Goal: Information Seeking & Learning: Check status

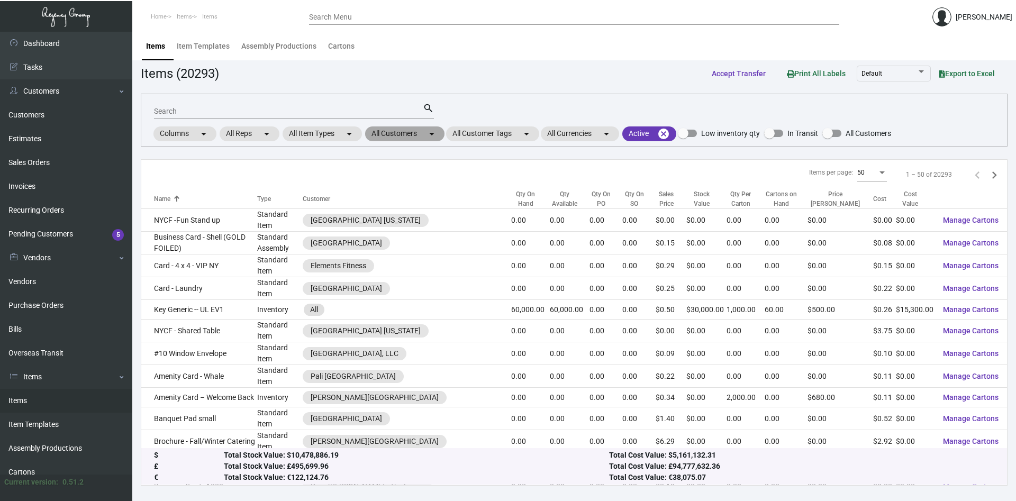
click at [416, 132] on mat-chip "All Customers arrow_drop_down" at bounding box center [404, 133] width 79 height 15
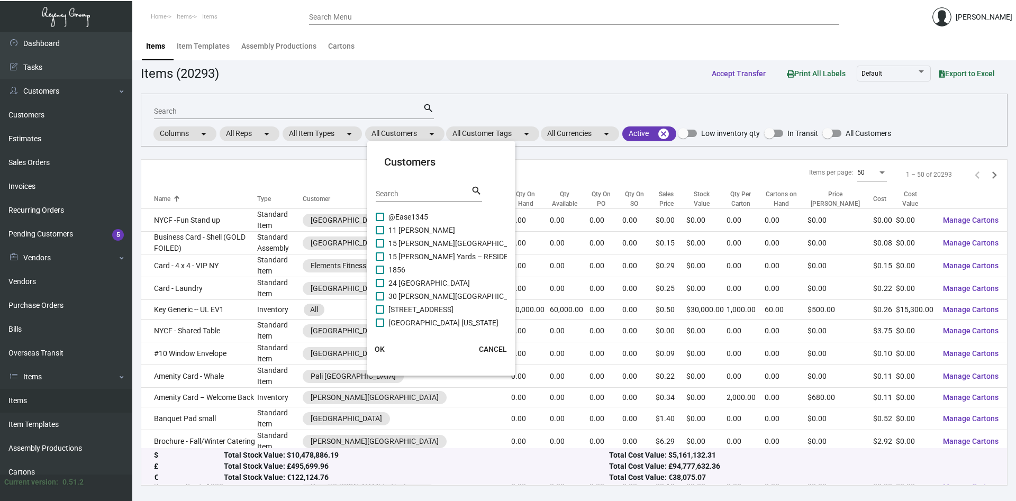
click at [415, 196] on input "Search" at bounding box center [423, 194] width 95 height 8
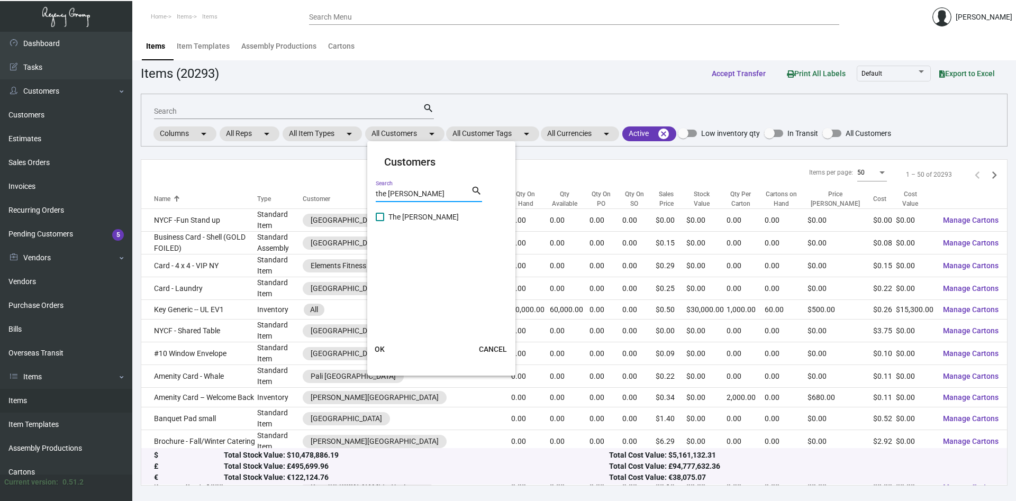
type input "the [PERSON_NAME]"
click at [380, 219] on span at bounding box center [380, 217] width 8 height 8
click at [380, 221] on input "The [PERSON_NAME]" at bounding box center [379, 221] width 1 height 1
checkbox input "true"
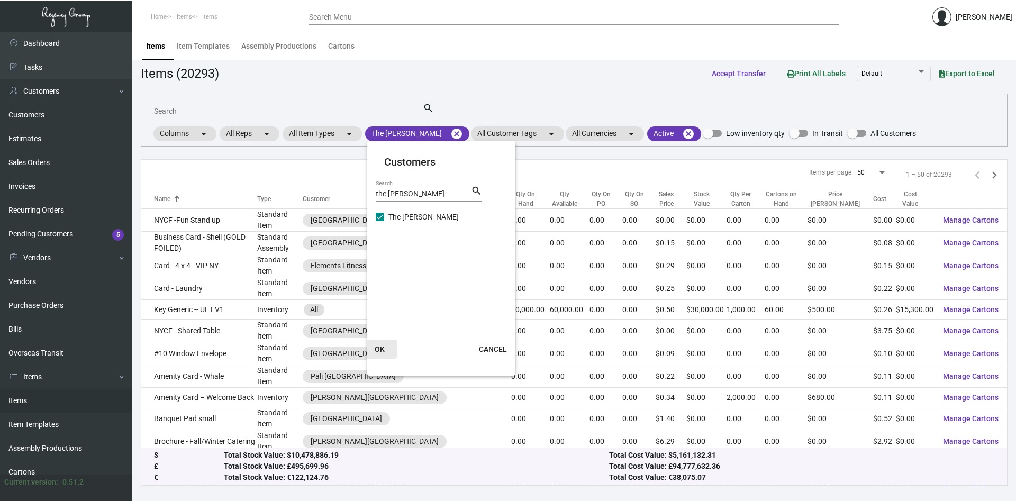
click at [377, 348] on span "OK" at bounding box center [380, 349] width 10 height 8
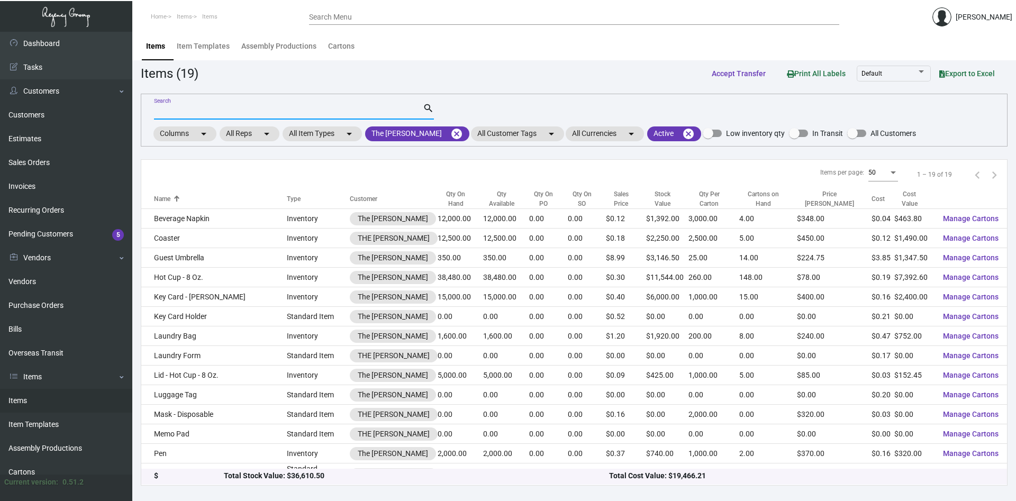
click at [235, 114] on input "Search" at bounding box center [288, 111] width 269 height 8
type input "luggage"
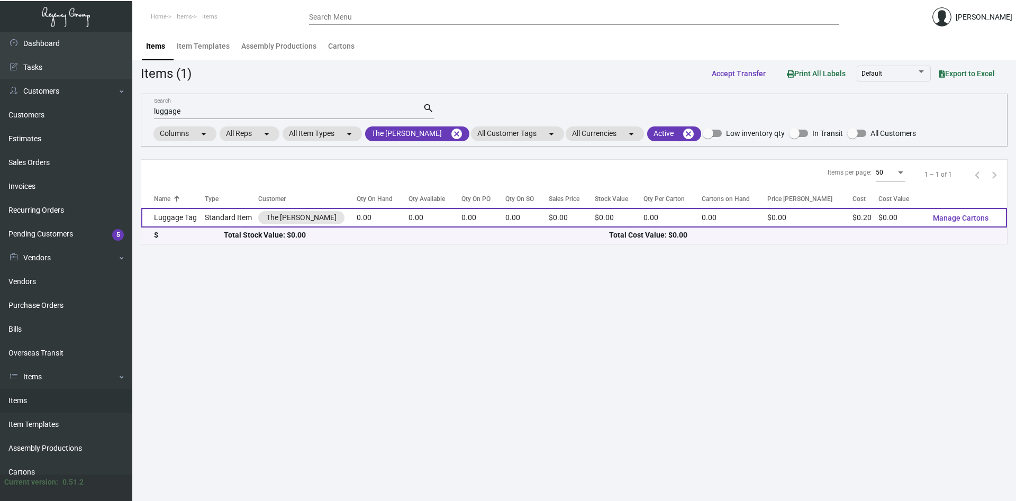
click at [189, 217] on td "Luggage Tag" at bounding box center [172, 218] width 63 height 20
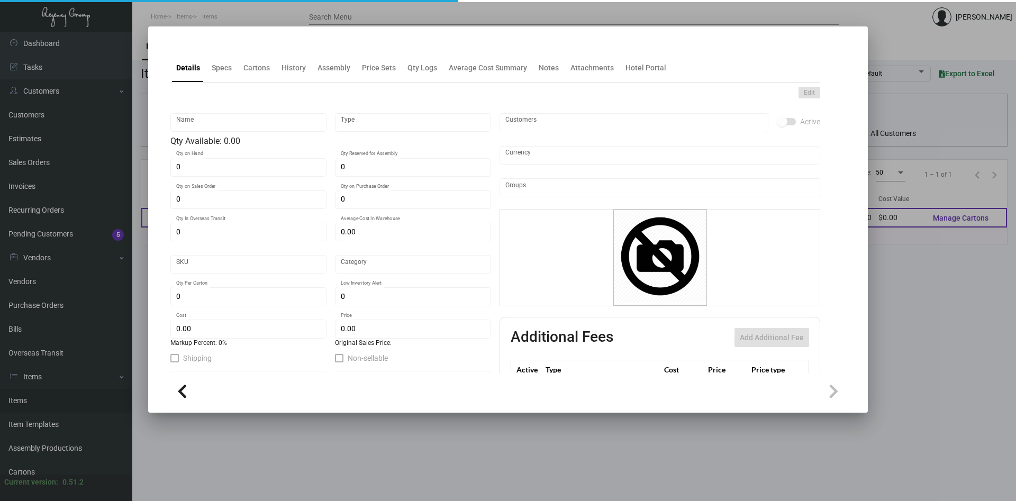
type input "Luggage Tag"
type input "Standard Item"
type input "$ 0.46111"
type input "Standard"
type input "$ 0.19837"
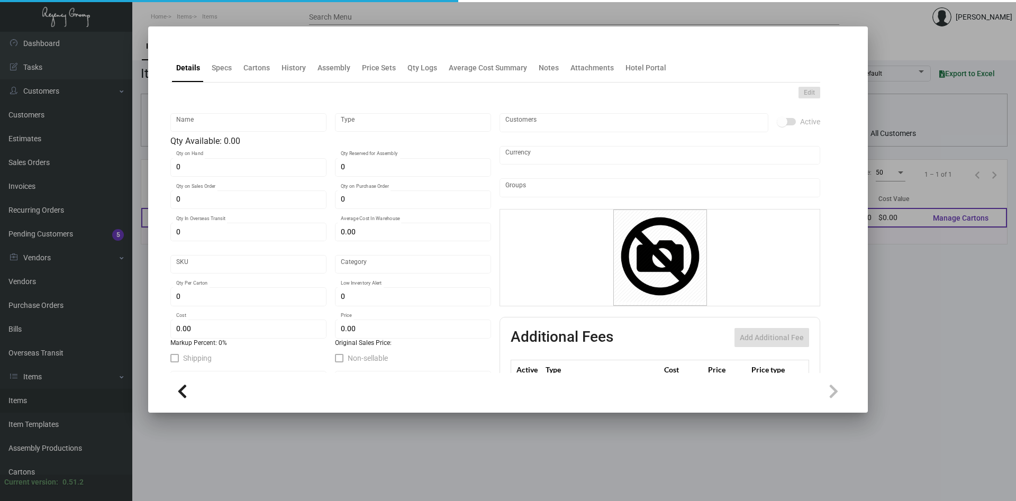
type input "$ 0.00"
checkbox input "true"
type input "United States Dollar $"
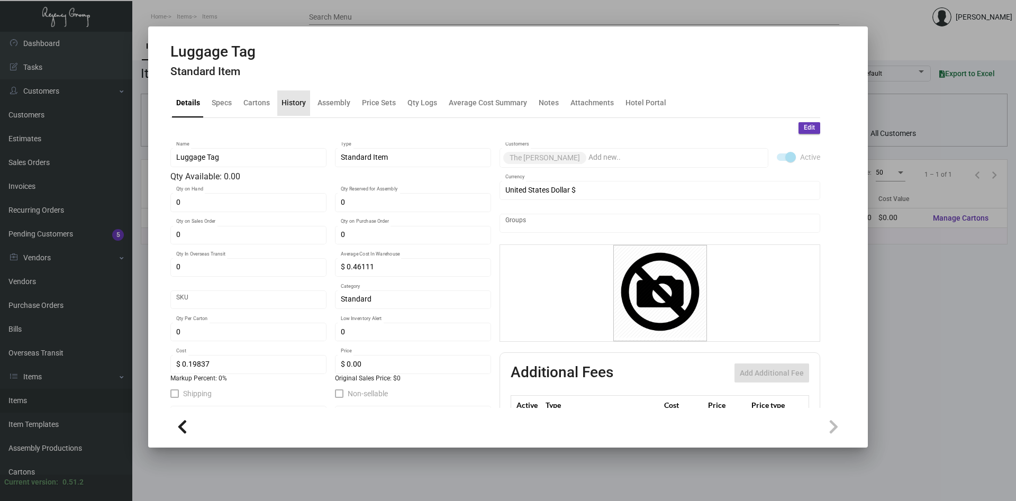
click at [295, 101] on div "History" at bounding box center [293, 102] width 24 height 11
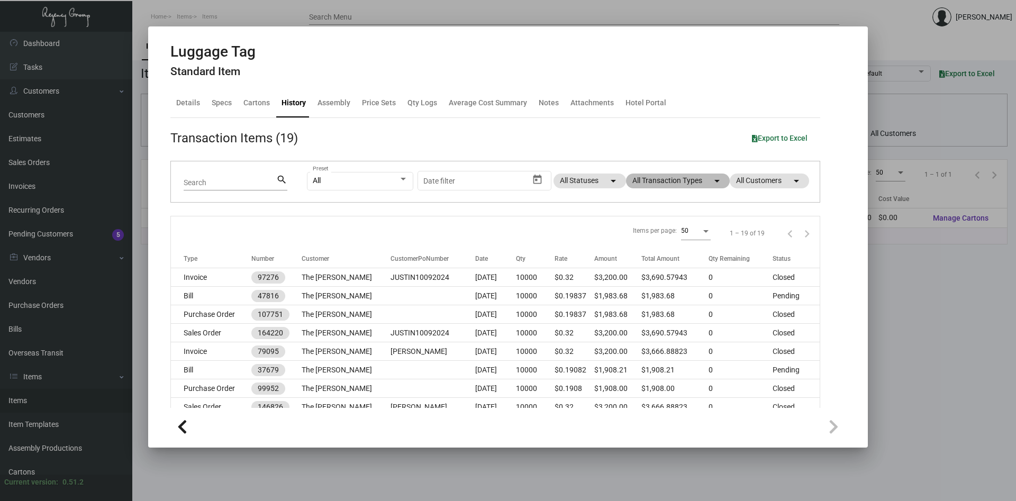
click at [713, 180] on mat-icon "arrow_drop_down" at bounding box center [717, 181] width 13 height 13
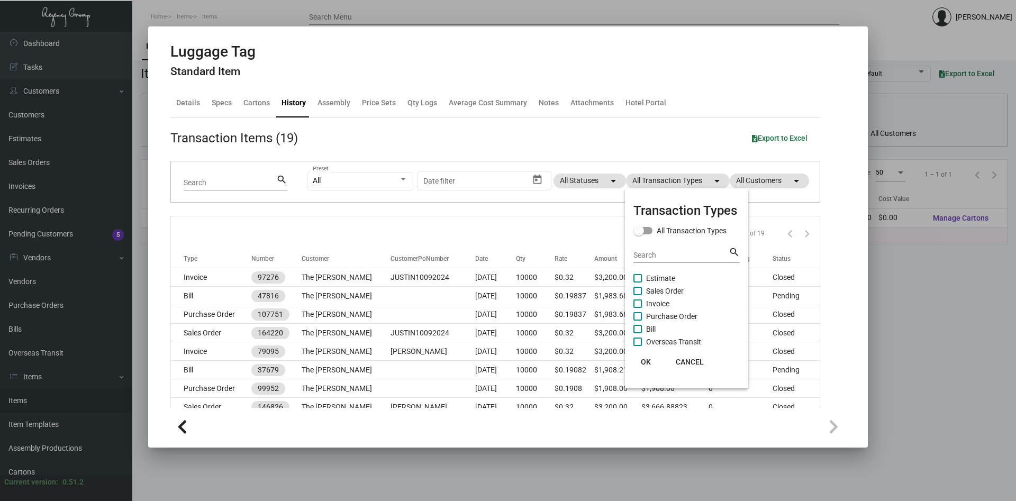
click at [636, 314] on span at bounding box center [637, 316] width 8 height 8
click at [637, 321] on input "Purchase Order" at bounding box center [637, 321] width 1 height 1
checkbox input "true"
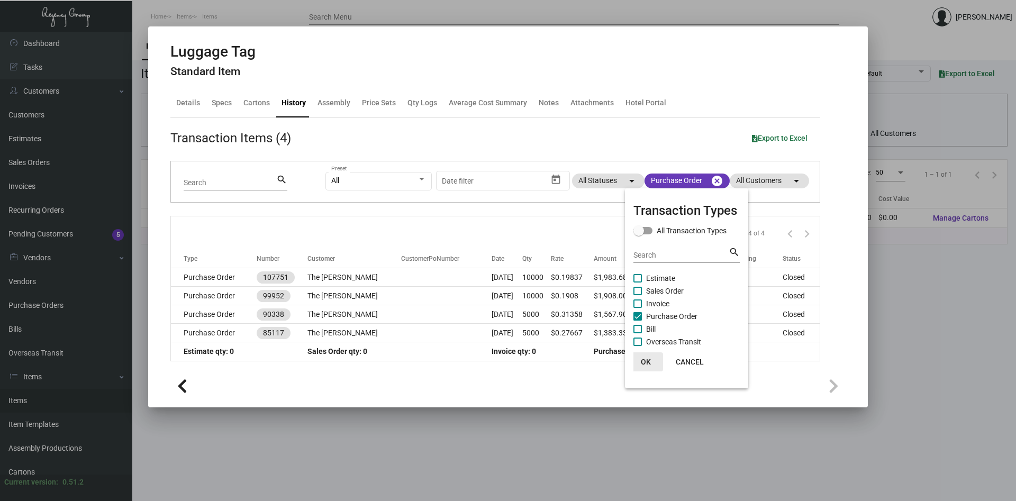
click at [645, 361] on span "OK" at bounding box center [646, 362] width 10 height 8
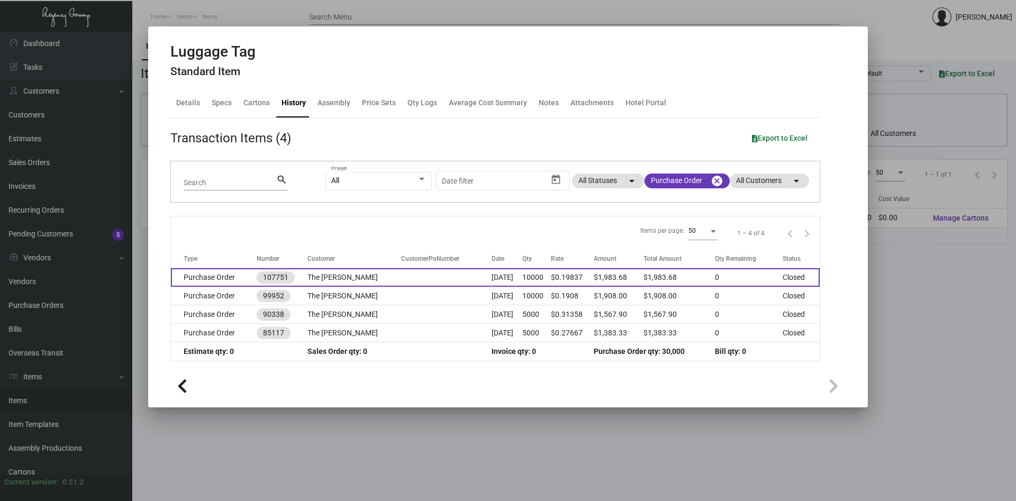
click at [333, 276] on td "The [PERSON_NAME]" at bounding box center [354, 277] width 94 height 19
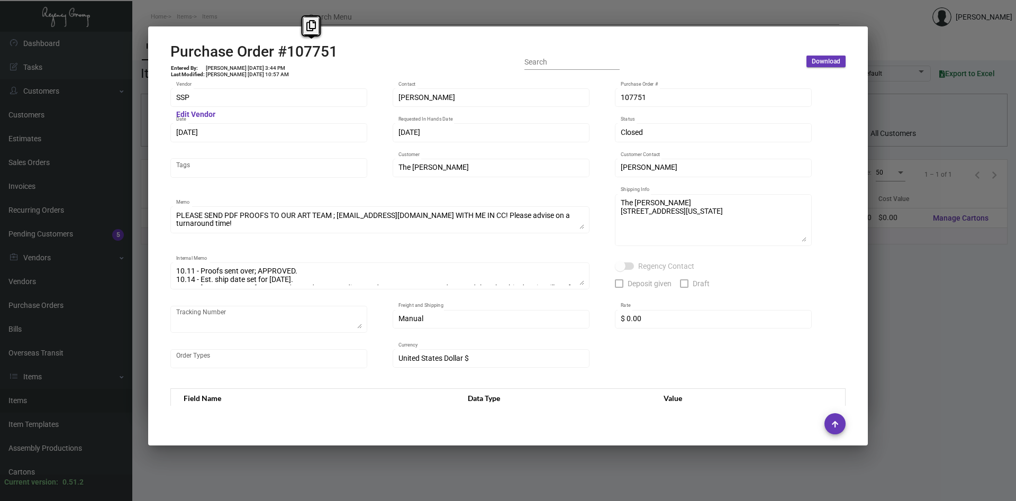
copy h2 "107751"
drag, startPoint x: 334, startPoint y: 54, endPoint x: 287, endPoint y: 58, distance: 47.2
click at [287, 58] on h2 "Purchase Order #107751" at bounding box center [253, 52] width 167 height 18
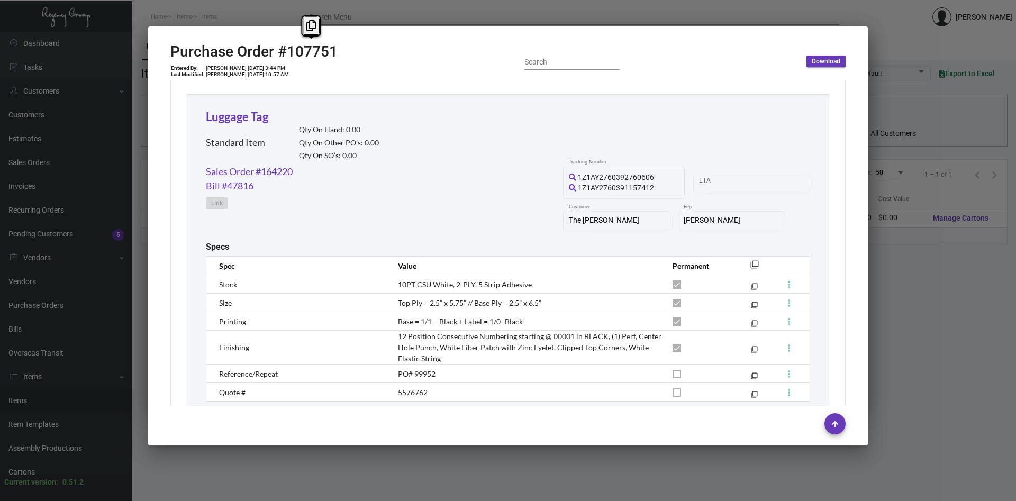
scroll to position [467, 0]
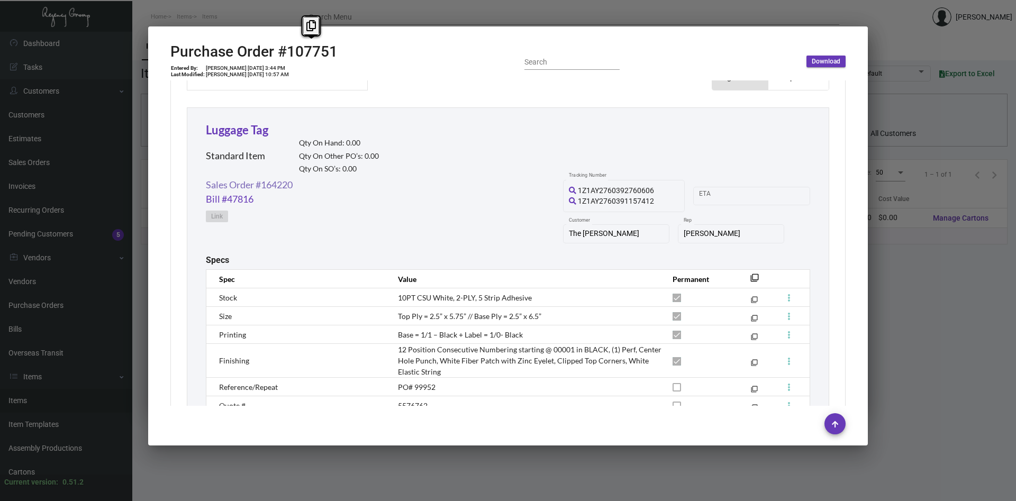
click at [240, 189] on link "Sales Order #164220" at bounding box center [249, 185] width 87 height 14
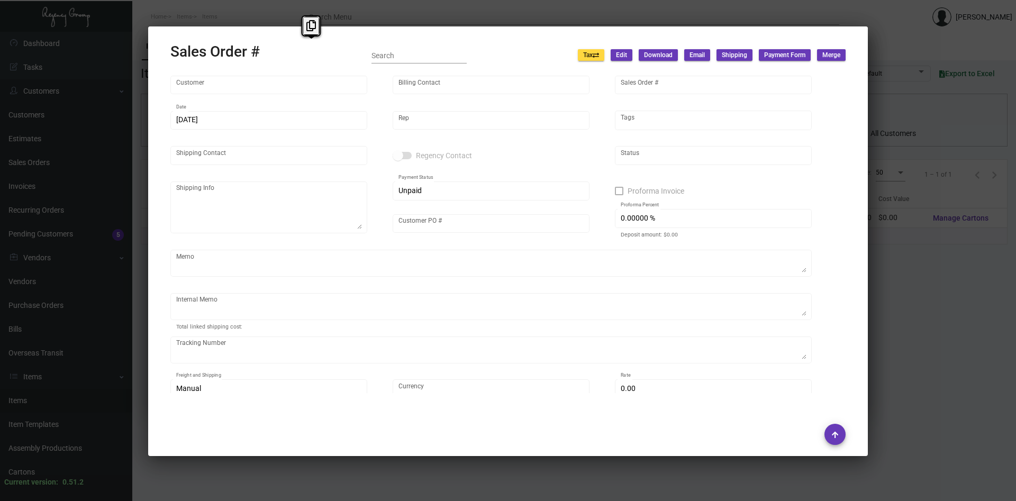
type input "The [PERSON_NAME]"
type input "[PERSON_NAME]"
type input "164220"
type input "[DATE]"
type input "[PERSON_NAME]"
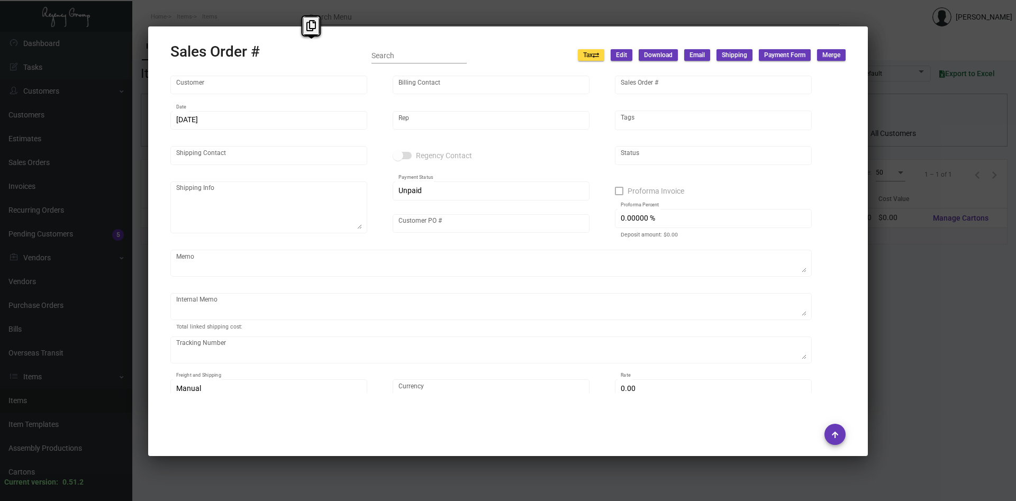
type input "[PERSON_NAME]"
type textarea "The [PERSON_NAME] [STREET_ADDRESS][US_STATE]"
type input "JUSTIN10092024"
type textarea "Email approval attached~ Label provided to vendor to ship to hotel UPS Ground C…"
type input "United States Dollar $"
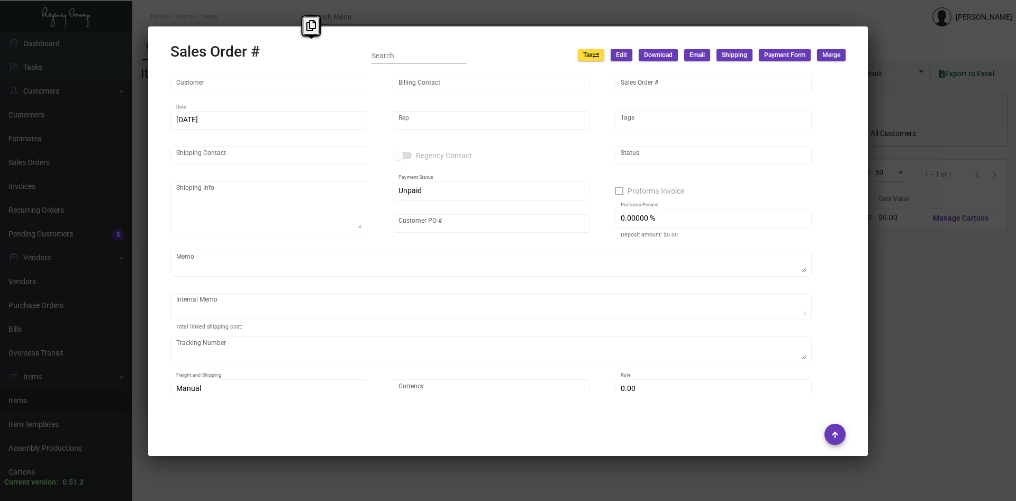
type input "$ 189.74"
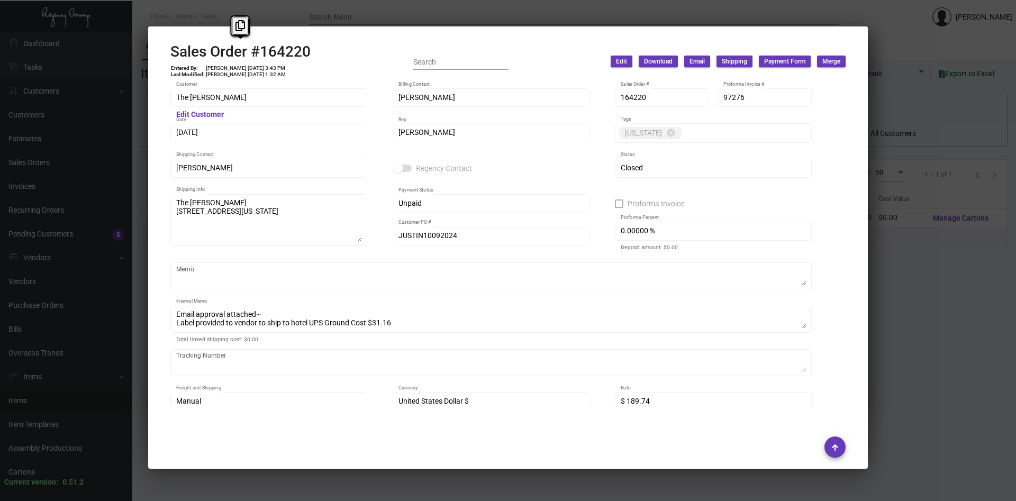
drag, startPoint x: 315, startPoint y: 52, endPoint x: 166, endPoint y: 50, distance: 149.2
click at [166, 50] on mat-dialog-container "Sales Order #164220 Entered By: [PERSON_NAME] [DATE] 3:43 PM Last Modified: [PE…" at bounding box center [507, 247] width 719 height 442
copy h2 "Sales Order #164220"
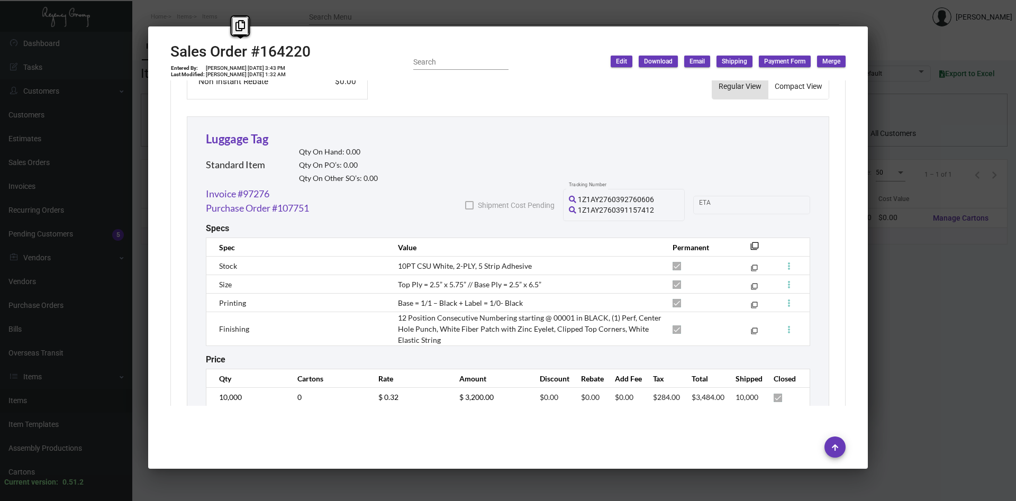
scroll to position [579, 0]
